Goal: Task Accomplishment & Management: Complete application form

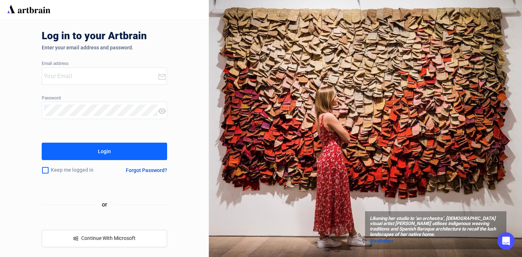
click at [61, 78] on input "email" at bounding box center [101, 76] width 114 height 12
type input "[EMAIL_ADDRESS][DOMAIN_NAME]"
click at [64, 122] on div at bounding box center [104, 123] width 125 height 5
click at [73, 146] on button "Login" at bounding box center [104, 150] width 125 height 17
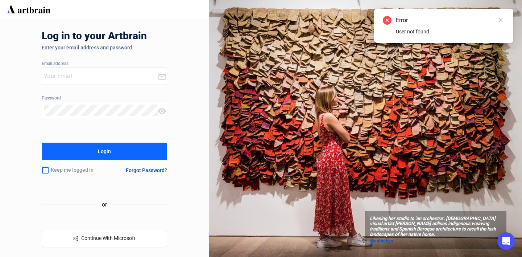
click at [136, 71] on input "email" at bounding box center [101, 76] width 114 height 12
type input "[EMAIL_ADDRESS][DOMAIN_NAME]"
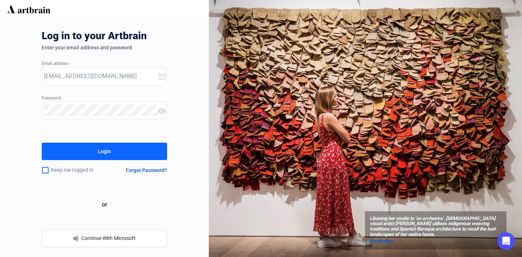
click at [163, 110] on icon at bounding box center [162, 111] width 8 height 6
click at [128, 146] on button "Login" at bounding box center [104, 150] width 125 height 17
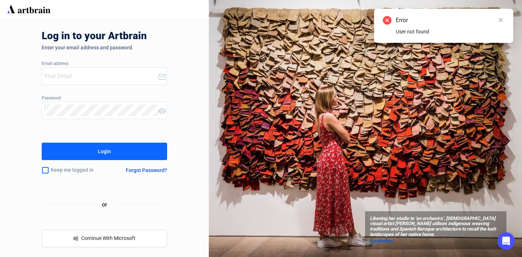
click at [136, 168] on div "Forgot Password?" at bounding box center [146, 170] width 41 height 6
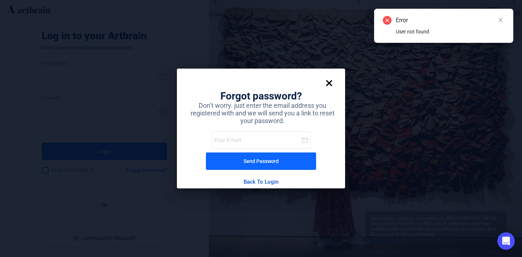
click at [220, 142] on input "email" at bounding box center [257, 140] width 88 height 12
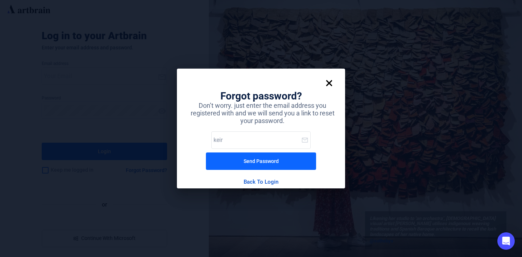
type input "keir"
click at [332, 80] on img at bounding box center [329, 83] width 14 height 14
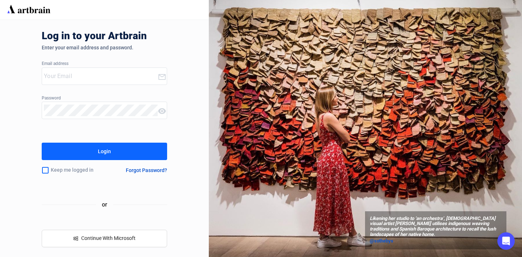
click at [91, 78] on input "email" at bounding box center [101, 76] width 114 height 12
type input "[EMAIL_ADDRESS][DOMAIN_NAME]"
click at [147, 169] on div "Forgot Password?" at bounding box center [146, 170] width 41 height 6
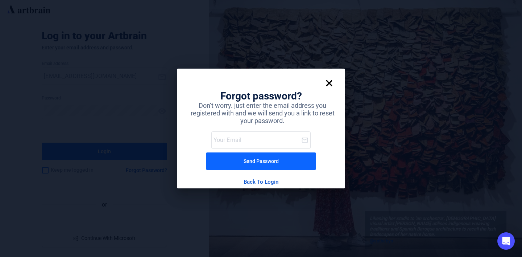
click at [259, 137] on input "email" at bounding box center [257, 140] width 88 height 12
click at [224, 142] on input "[EMAIL_ADDRESS][DOMAIN_NAME]" at bounding box center [257, 140] width 88 height 12
type input "[EMAIL_ADDRESS][DOMAIN_NAME]"
click at [228, 159] on button "Send Password" at bounding box center [261, 160] width 110 height 17
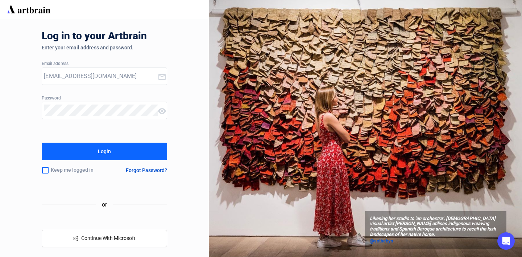
click at [106, 150] on div "Login" at bounding box center [104, 151] width 13 height 12
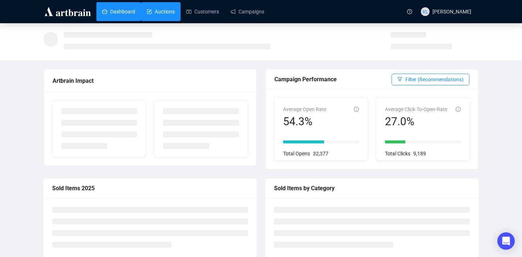
click at [173, 15] on link "Auctions" at bounding box center [161, 11] width 28 height 19
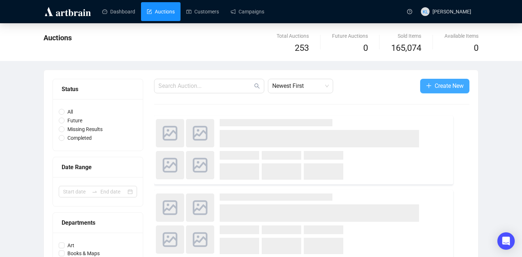
click at [450, 86] on span "Create New" at bounding box center [449, 85] width 29 height 9
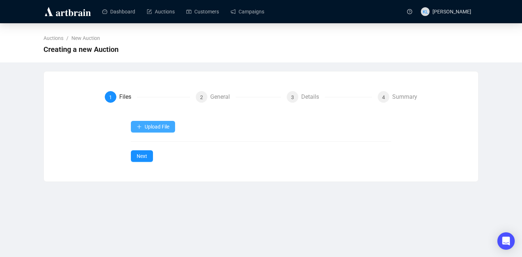
click at [152, 126] on span "Upload File" at bounding box center [157, 127] width 25 height 6
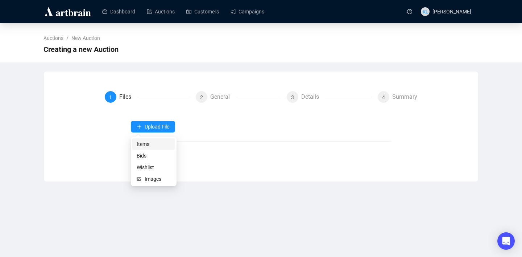
click at [152, 147] on span "Items" at bounding box center [154, 144] width 34 height 8
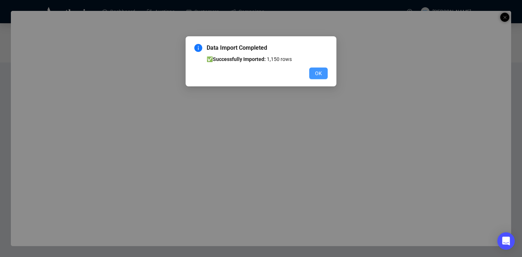
click at [315, 67] on button "OK" at bounding box center [318, 73] width 18 height 12
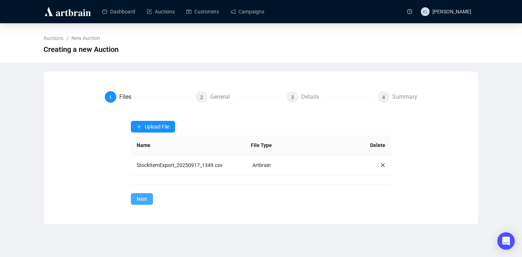
click at [144, 198] on span "Next" at bounding box center [142, 199] width 11 height 8
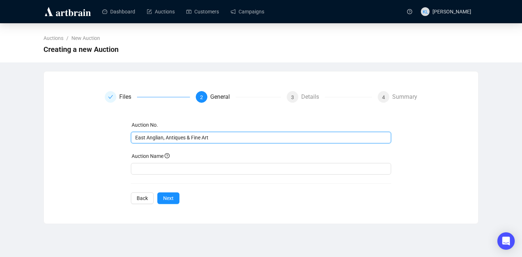
click at [188, 139] on input "East Anglian, Antiques & Fine Art" at bounding box center [260, 137] width 250 height 8
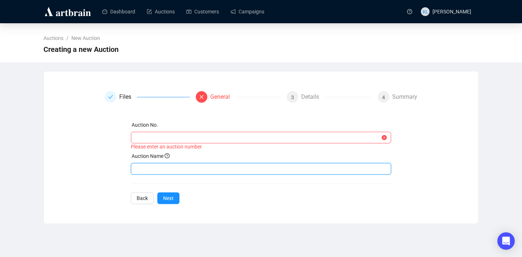
click at [178, 169] on input "text" at bounding box center [261, 169] width 261 height 12
paste input "East Anglian, Antiques & Fine Art"
type input "East Anglian, Antiques & Fine Art 09/25"
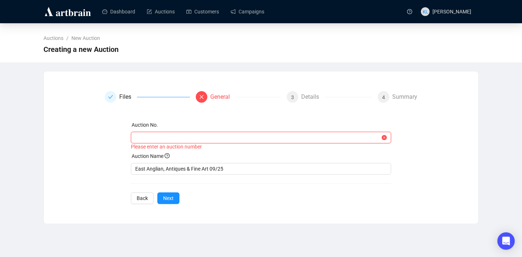
click at [169, 139] on input "text" at bounding box center [257, 137] width 245 height 8
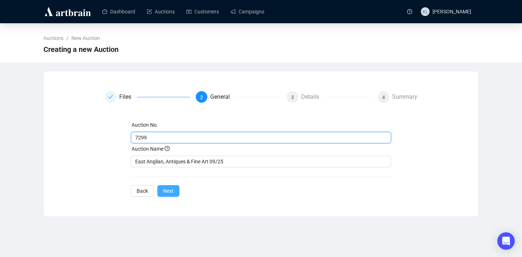
type input "7299"
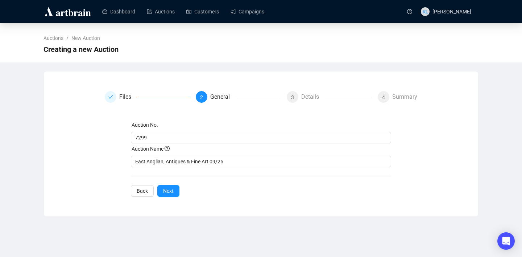
click at [178, 191] on button "Next" at bounding box center [168, 191] width 22 height 12
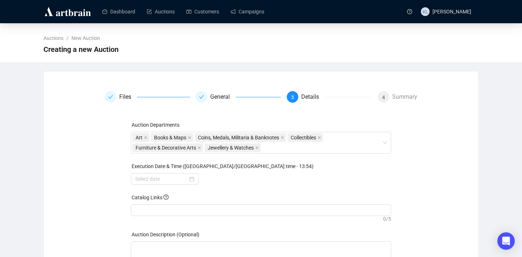
scroll to position [53, 0]
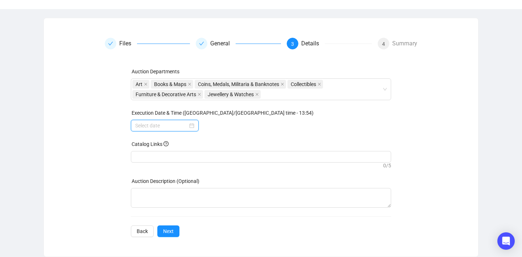
click at [174, 125] on input at bounding box center [161, 125] width 53 height 8
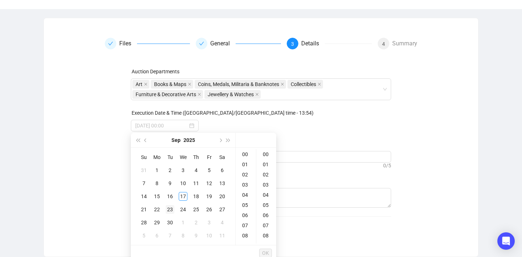
click at [168, 210] on div "23" at bounding box center [170, 209] width 9 height 9
click at [245, 214] on div "10" at bounding box center [245, 213] width 17 height 10
type input "[DATE] 10:00"
click at [266, 249] on span "OK" at bounding box center [265, 253] width 7 height 14
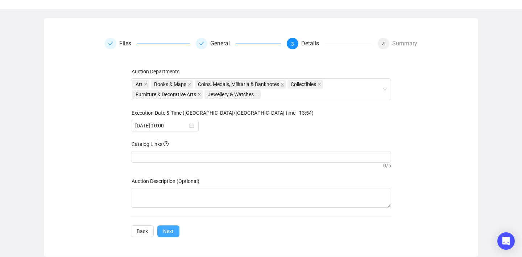
click at [171, 227] on span "Next" at bounding box center [168, 231] width 11 height 8
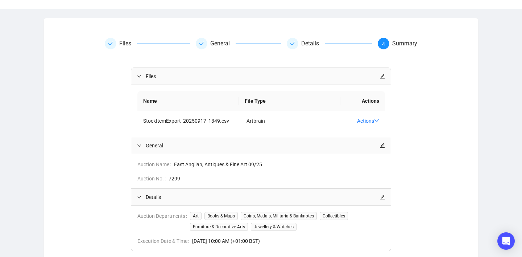
scroll to position [106, 0]
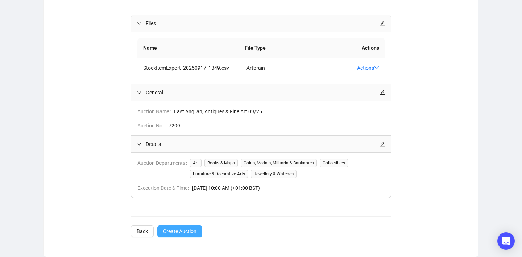
click at [171, 229] on span "Create Auction" at bounding box center [179, 231] width 33 height 8
